Goal: Feedback & Contribution: Submit feedback/report problem

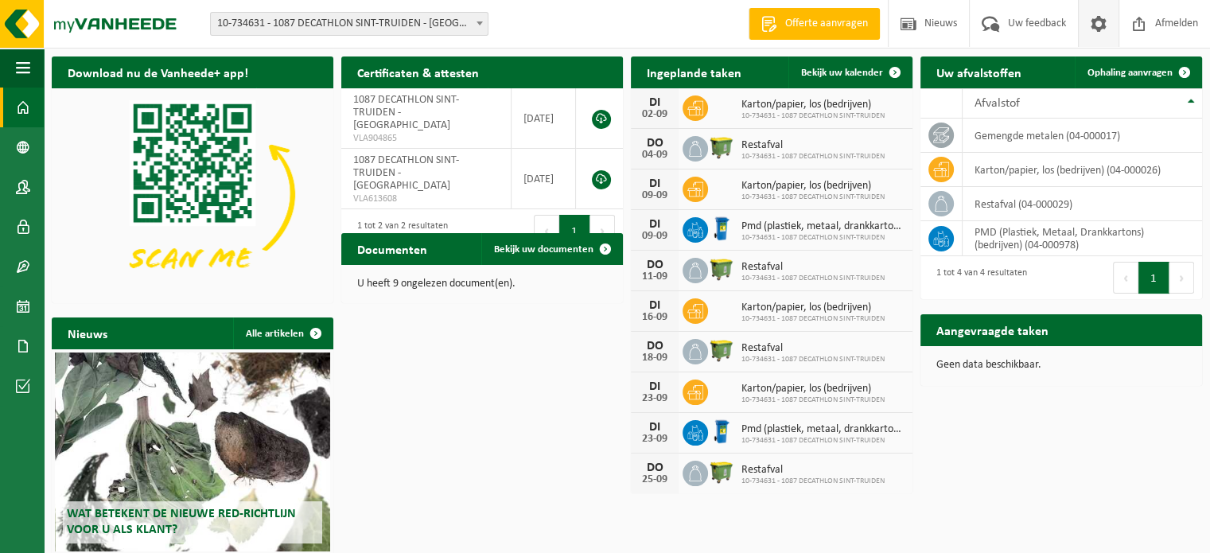
click at [1095, 23] on span at bounding box center [1098, 23] width 24 height 47
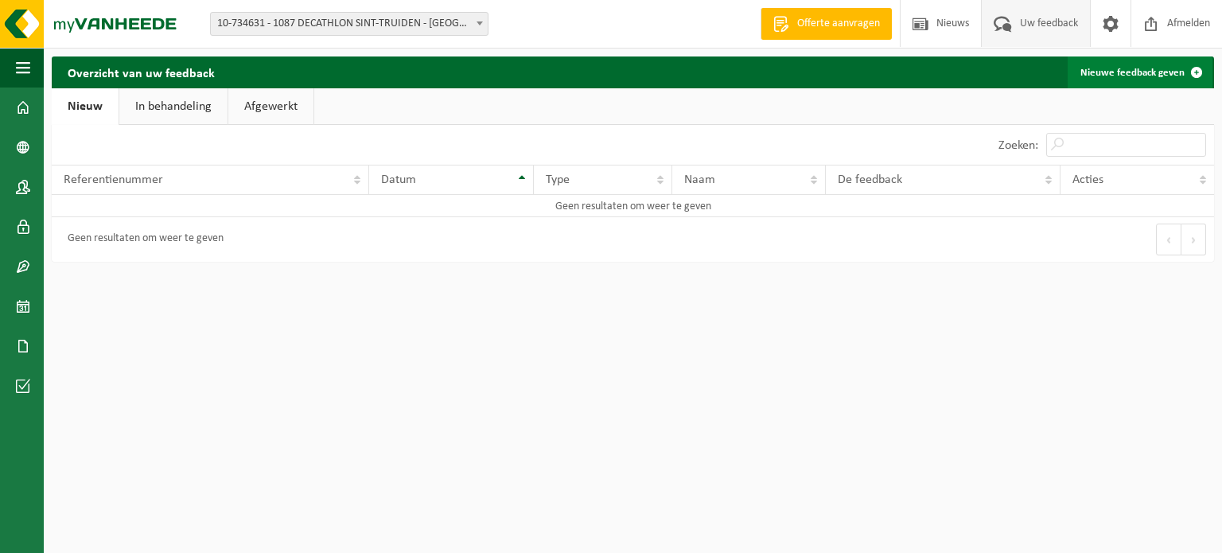
click at [1190, 69] on span at bounding box center [1196, 72] width 32 height 32
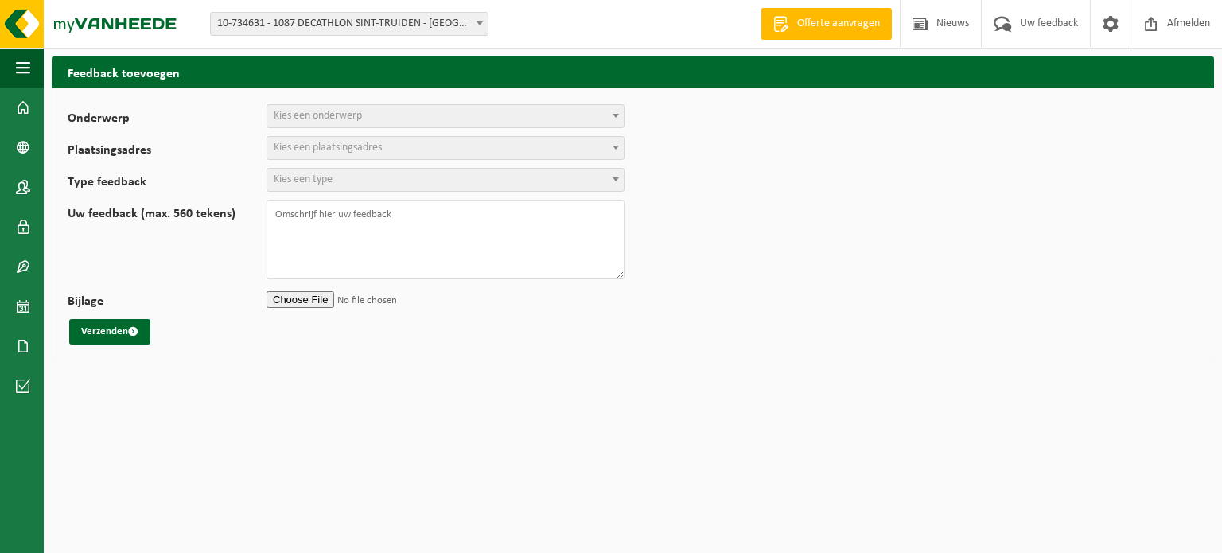
select select
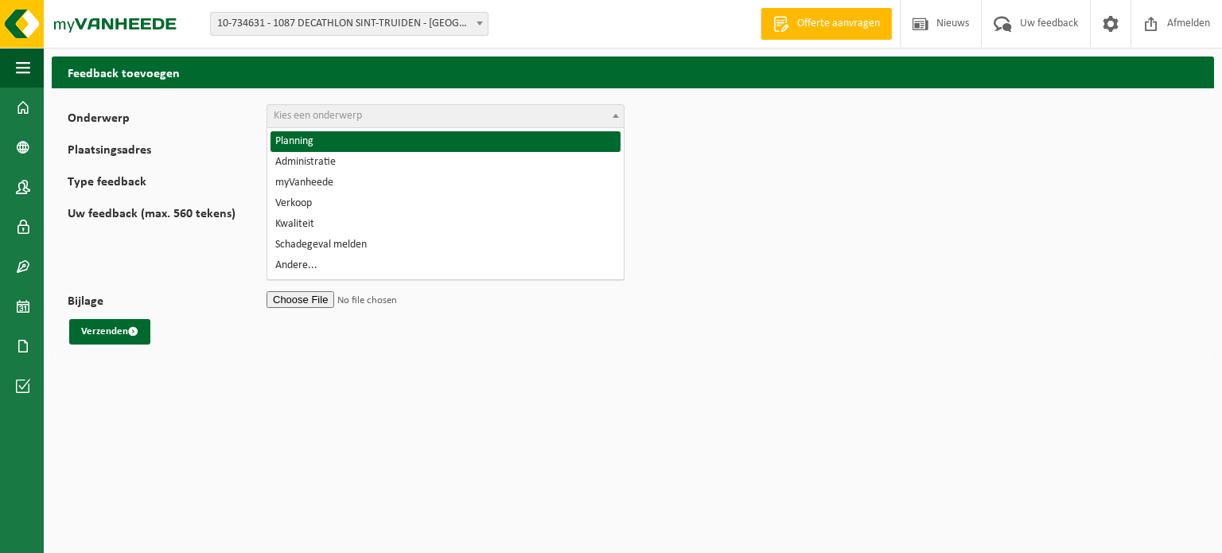
click at [370, 120] on span "Kies een onderwerp" at bounding box center [445, 116] width 356 height 22
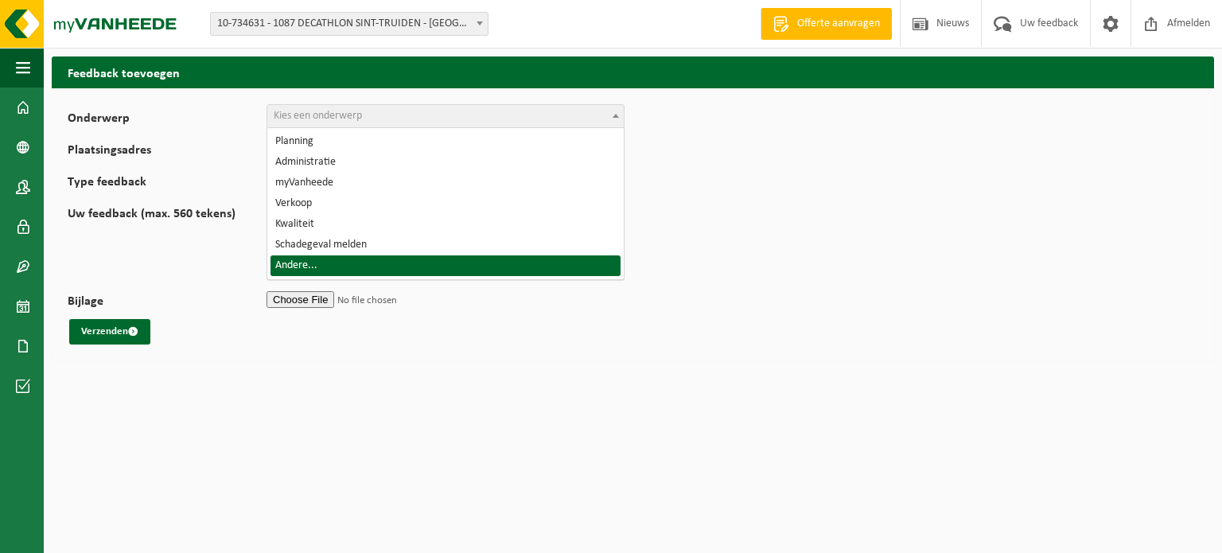
select select "32"
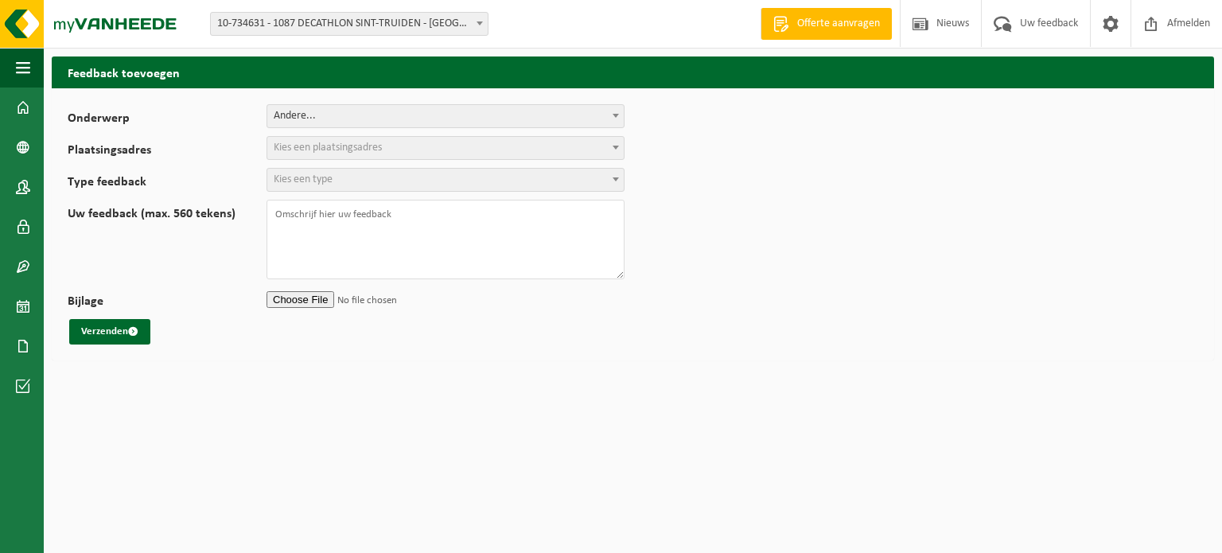
click at [406, 158] on span "Kies een plaatsingsadres" at bounding box center [445, 148] width 356 height 22
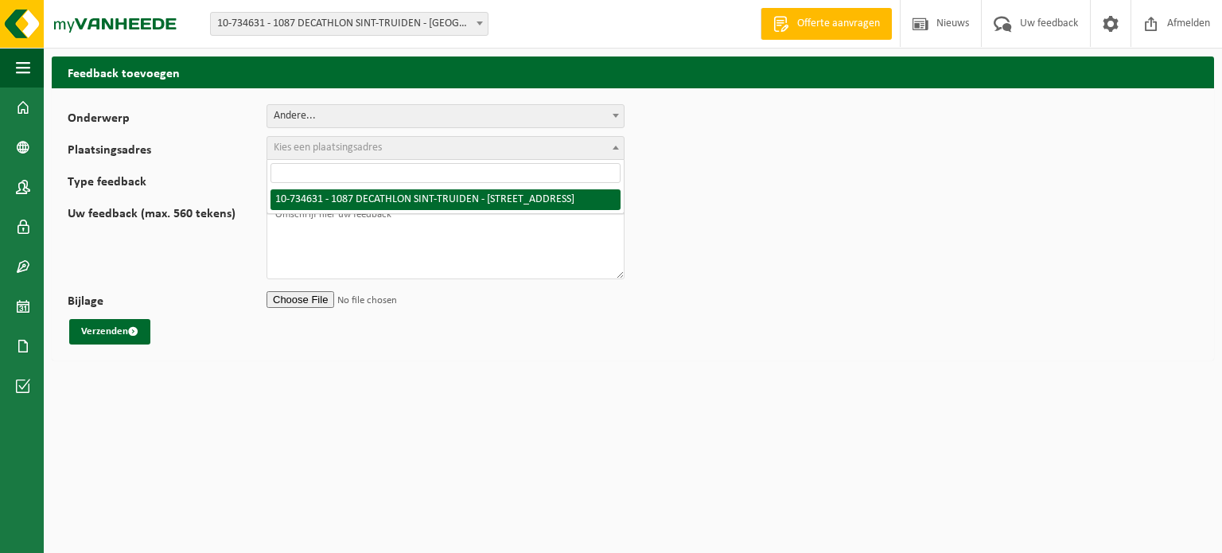
select select "3500"
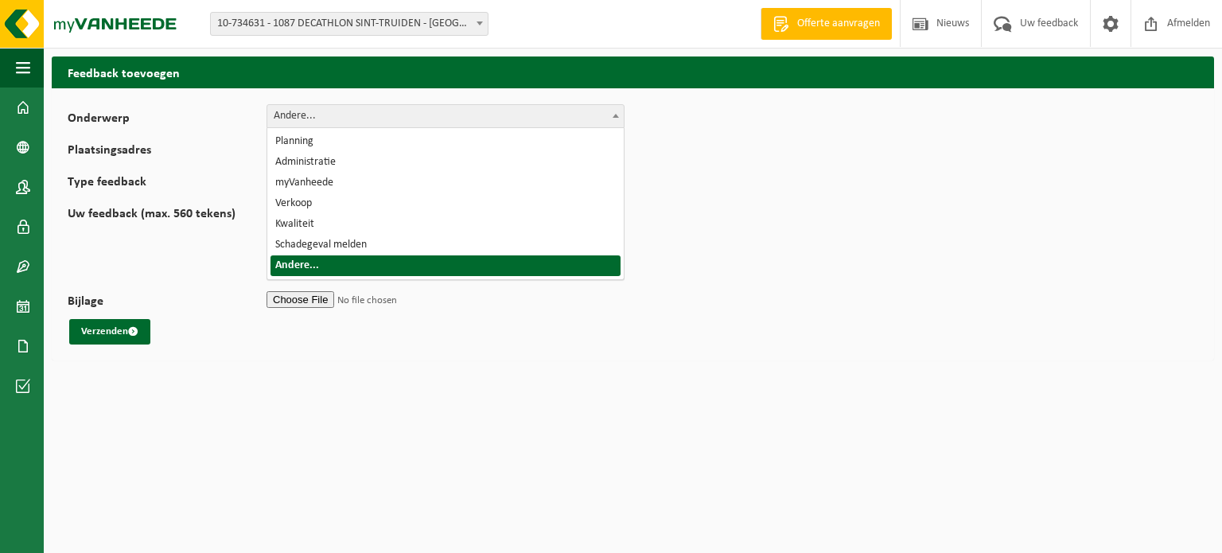
click at [411, 110] on span "Andere..." at bounding box center [445, 116] width 356 height 22
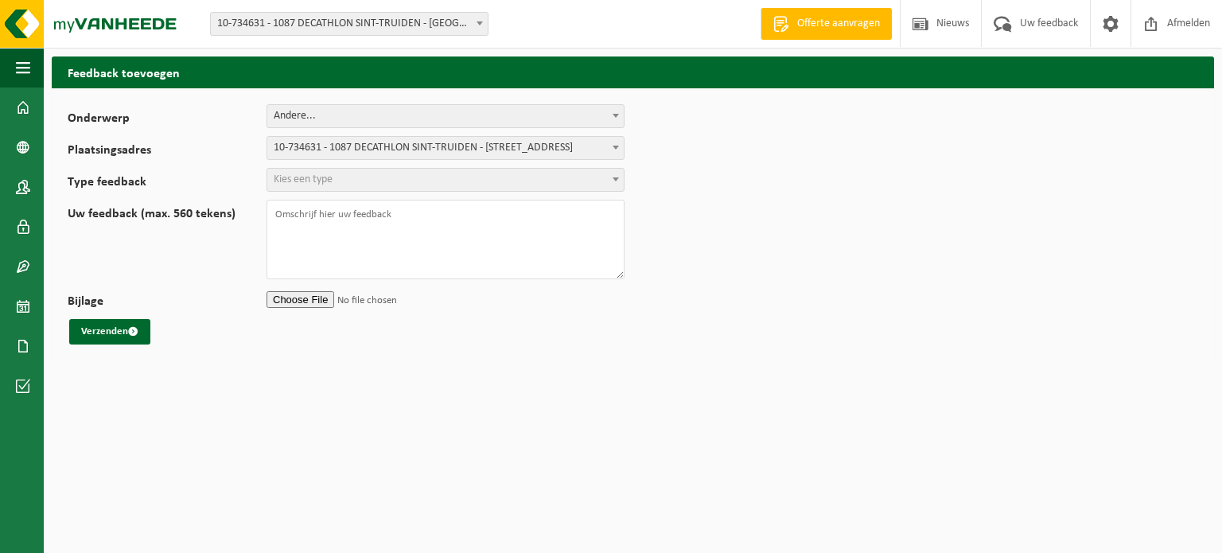
click at [411, 110] on span "Andere..." at bounding box center [445, 116] width 356 height 22
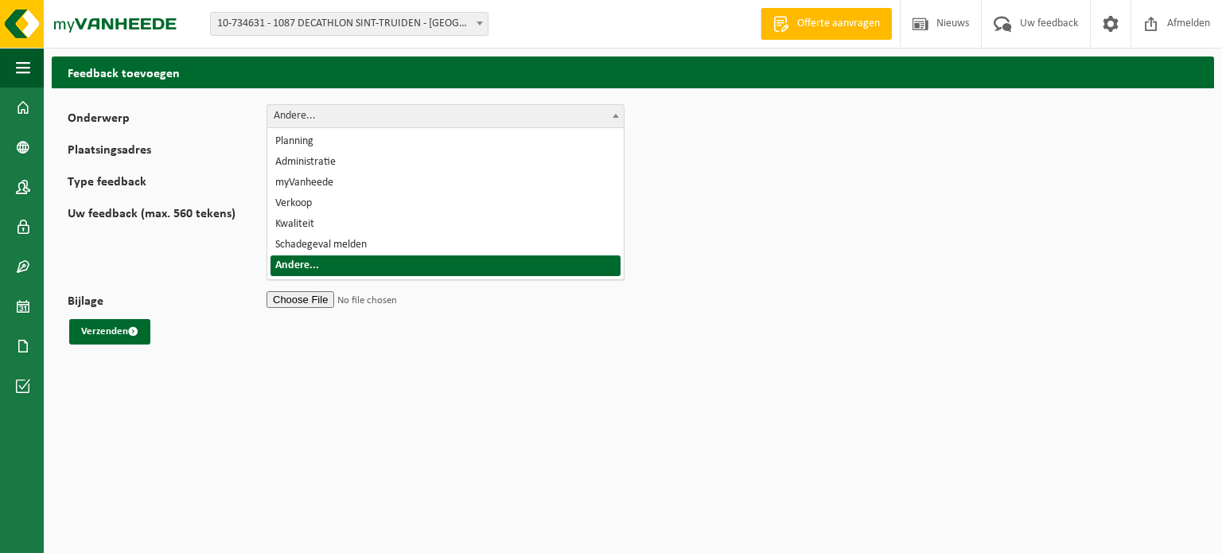
click at [411, 110] on span "Andere..." at bounding box center [445, 116] width 356 height 22
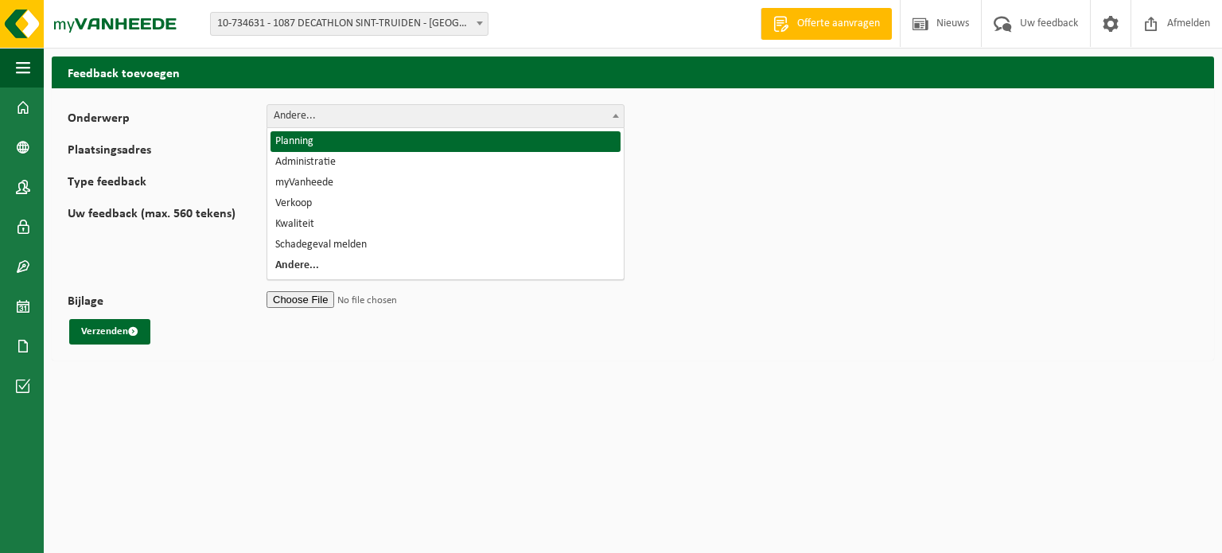
select select "1"
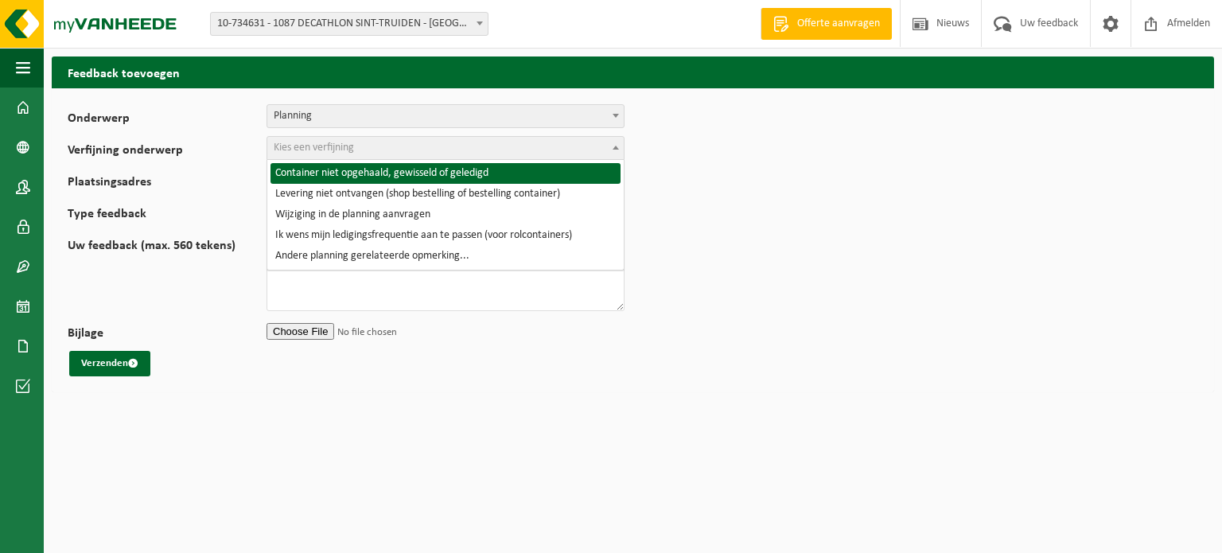
click at [388, 154] on span "Kies een verfijning" at bounding box center [445, 148] width 356 height 22
select select "2"
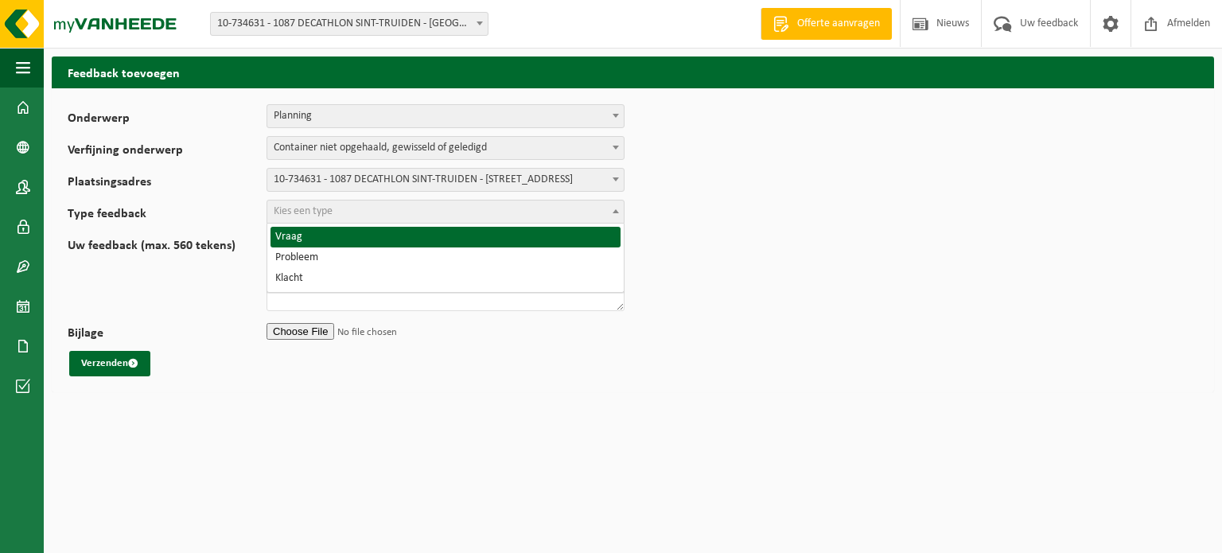
click at [404, 214] on span "Kies een type" at bounding box center [445, 211] width 356 height 22
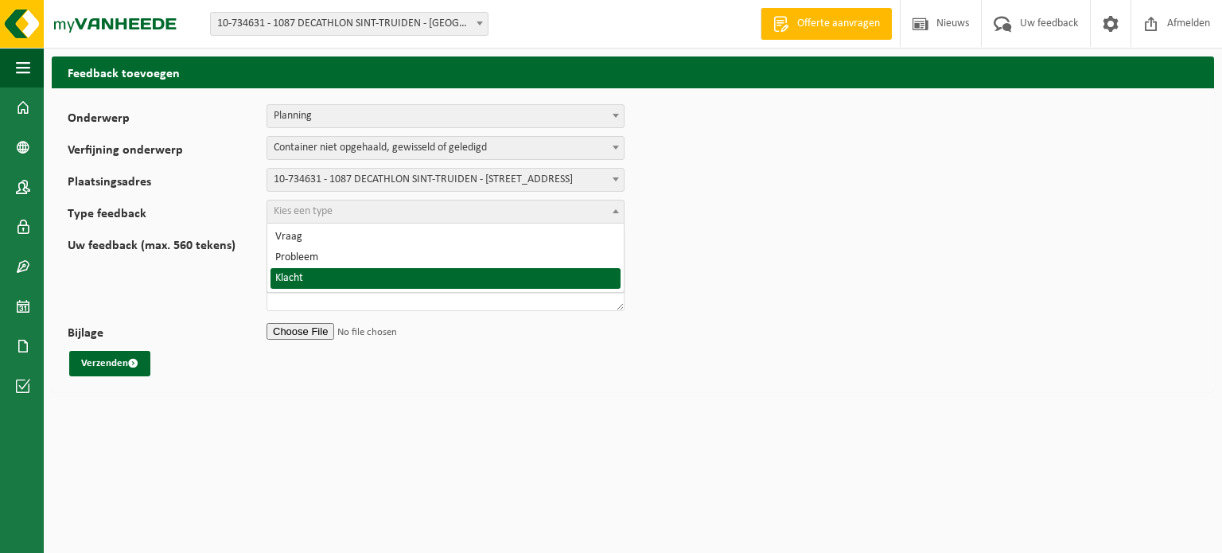
select select "COM"
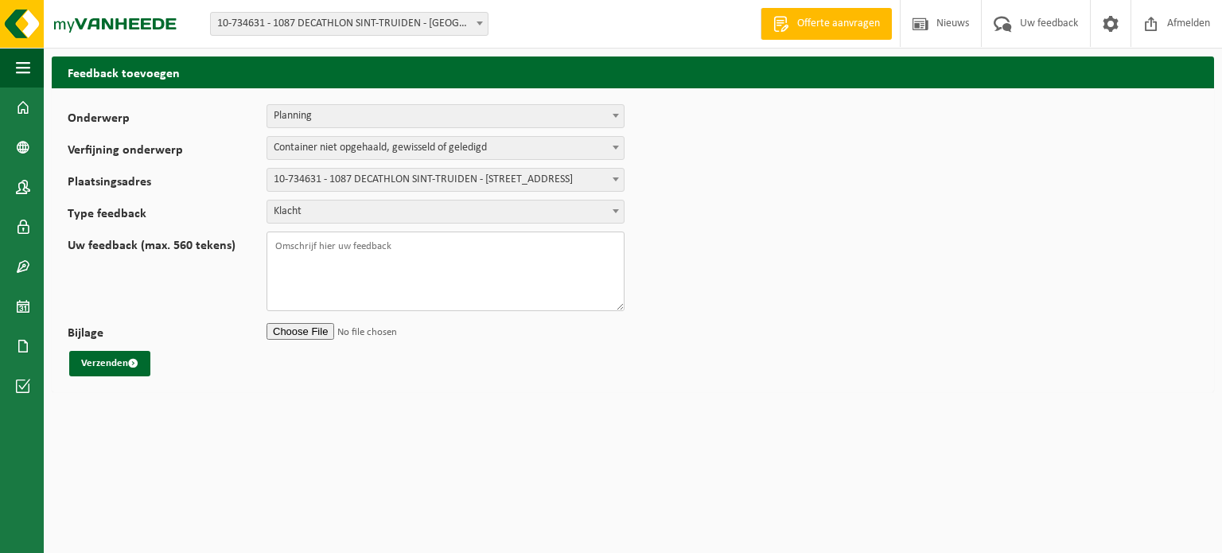
click at [366, 246] on textarea "Uw feedback (max. 560 tekens)" at bounding box center [445, 271] width 358 height 80
click at [422, 244] on textarea "Hallo, afgelopen donderdag" at bounding box center [445, 271] width 358 height 80
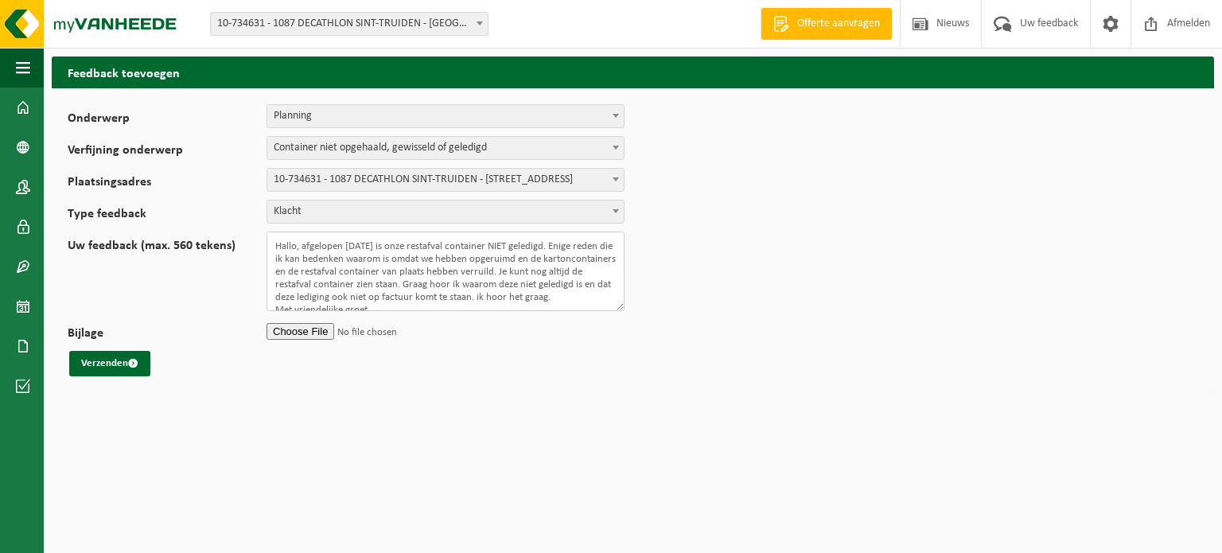
scroll to position [13, 0]
click at [347, 265] on textarea "Hallo, afgelopen donderdag 28 augustus is onze restafval container NIET geledig…" at bounding box center [445, 271] width 358 height 80
click at [562, 272] on textarea "Hallo, afgelopen donderdag 28 augustus is onze restafval container NIET geledig…" at bounding box center [445, 271] width 358 height 80
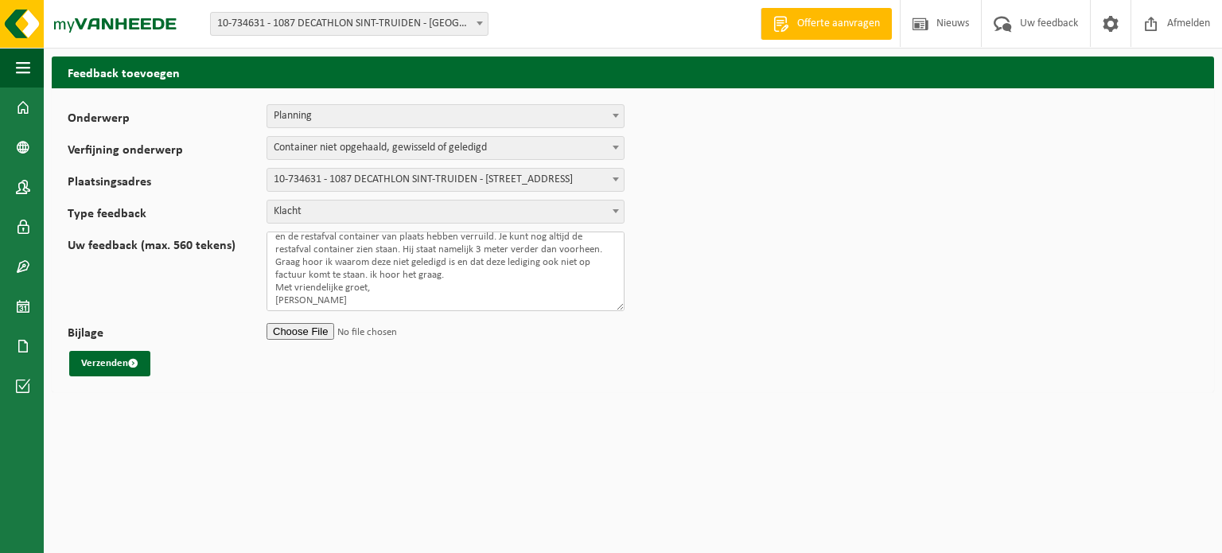
scroll to position [37, 0]
click at [328, 301] on textarea "Hallo, afgelopen [DATE] is onze restafval container NIET geledigd. Enige reden …" at bounding box center [445, 271] width 358 height 80
type textarea "Hallo, afgelopen [DATE] is onze restafval container NIET geledigd. Enige reden …"
click at [102, 359] on button "Verzenden" at bounding box center [109, 363] width 81 height 25
